Goal: Check status: Check status

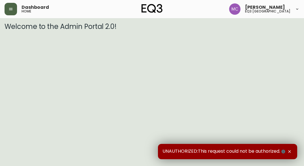
click at [14, 8] on button "button" at bounding box center [11, 9] width 12 height 12
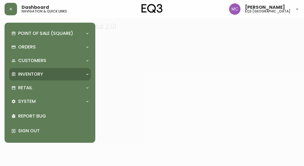
click at [28, 76] on p "Inventory" at bounding box center [30, 74] width 25 height 6
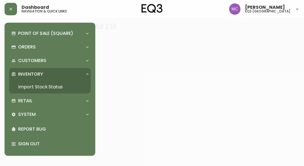
click at [29, 85] on link "Import Stock Status" at bounding box center [50, 87] width 82 height 13
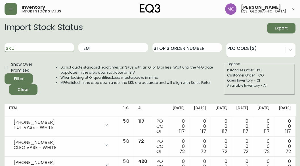
click at [39, 45] on input "SKU" at bounding box center [39, 47] width 69 height 9
paste input "[PHONE_NUMBER]"
type input "[PHONE_NUMBER]"
click at [5, 74] on button "Filter" at bounding box center [19, 79] width 28 height 11
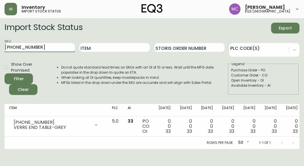
drag, startPoint x: 36, startPoint y: 50, endPoint x: -2, endPoint y: 35, distance: 40.7
click at [0, 35] on html "Inventory import stock status [PERSON_NAME] eq3 [GEOGRAPHIC_DATA] Import Stock …" at bounding box center [152, 74] width 304 height 149
click at [3, 126] on main "Import Stock Status Export SKU [PHONE_NUMBER] Item Storis Order Number PLC Code…" at bounding box center [152, 83] width 304 height 131
